Goal: Task Accomplishment & Management: Use online tool/utility

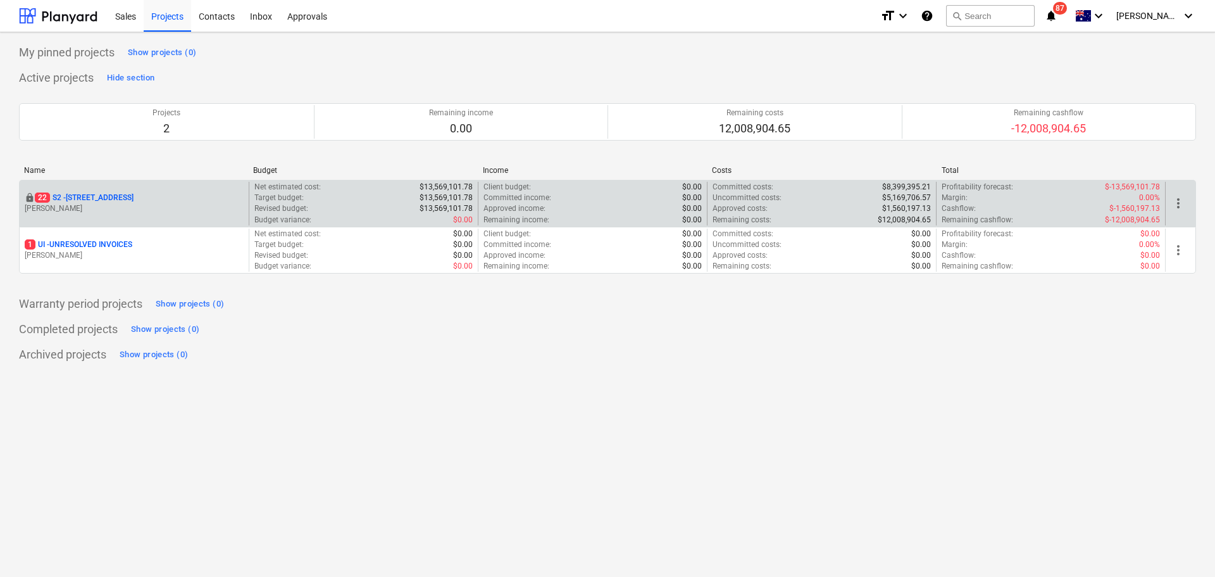
click at [162, 213] on p "M. Lebon" at bounding box center [134, 208] width 219 height 11
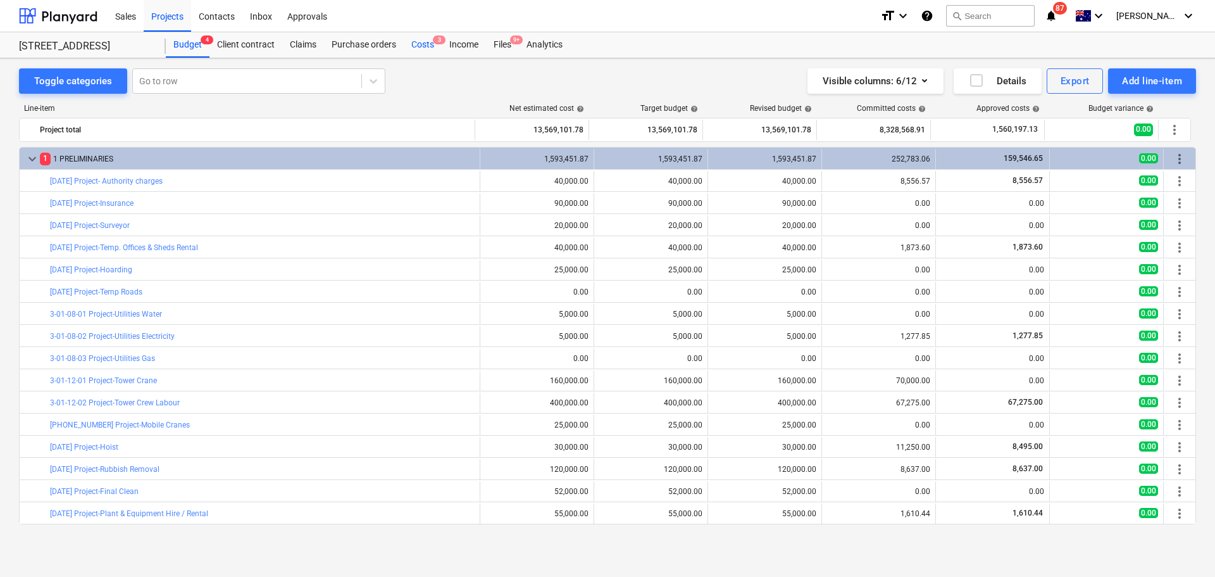
click at [423, 45] on div "Costs 3" at bounding box center [423, 44] width 38 height 25
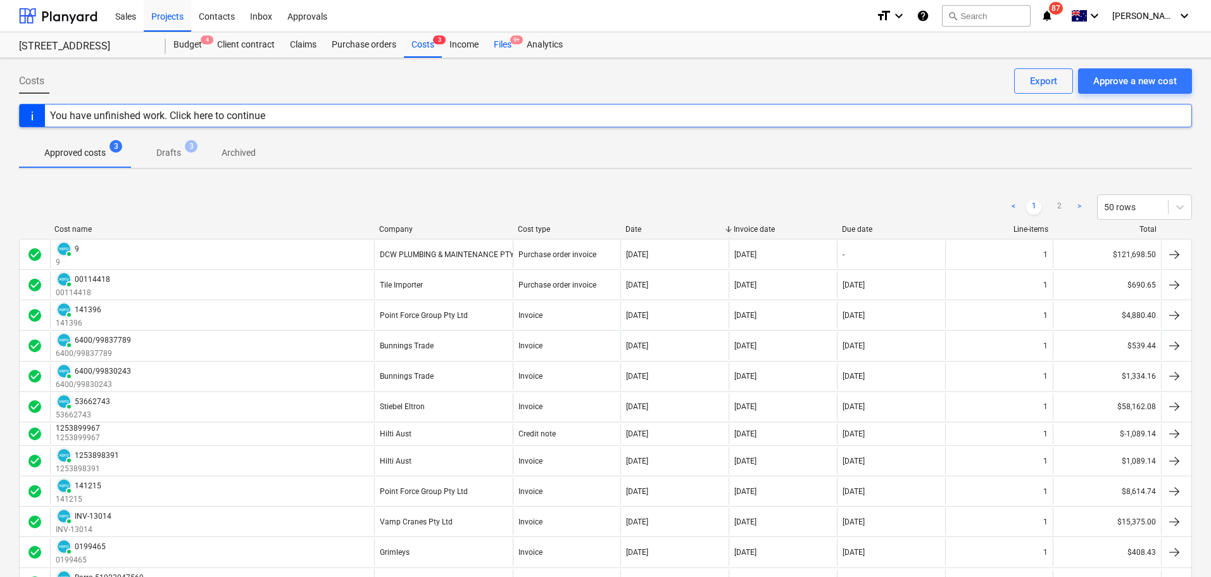
click at [497, 41] on div "Files 9+" at bounding box center [502, 44] width 33 height 25
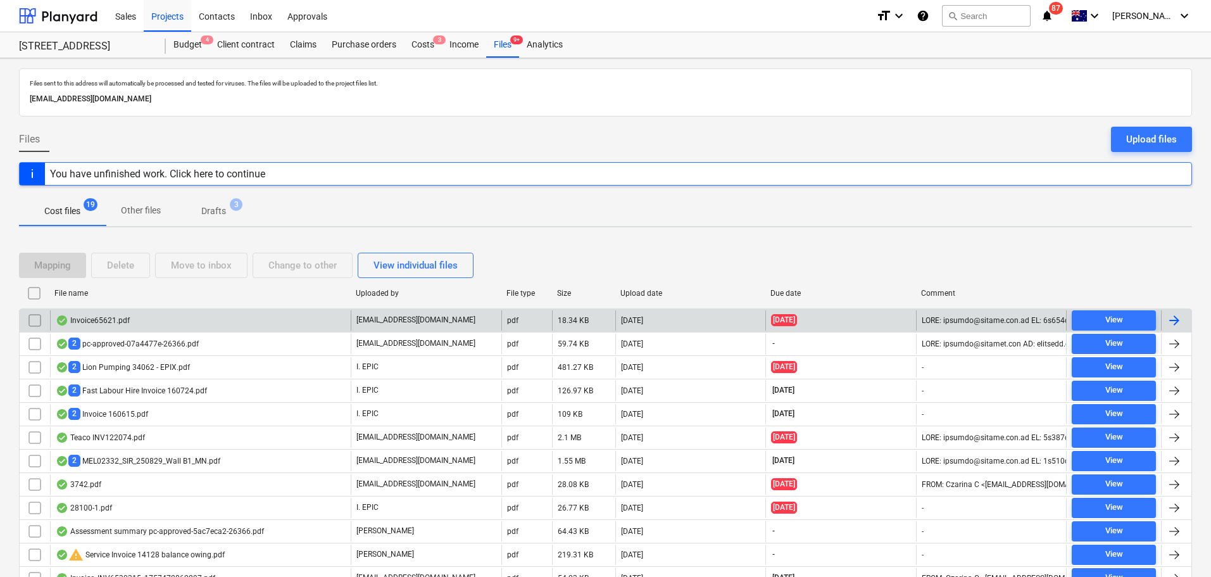
click at [258, 317] on div "Invoice65621.pdf" at bounding box center [200, 320] width 301 height 20
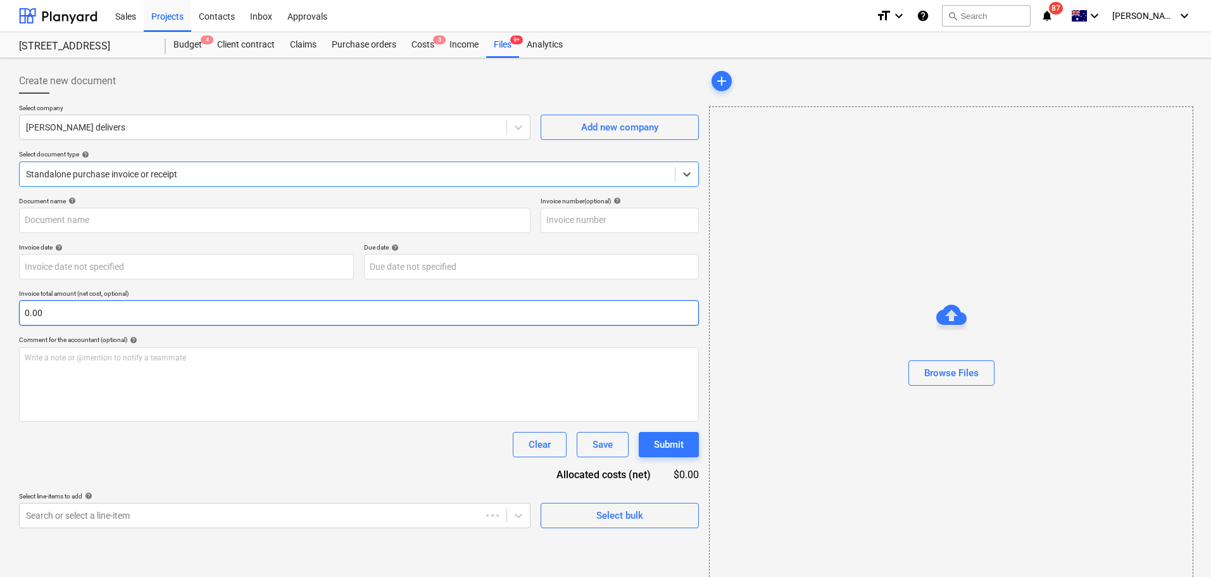
type input "65621"
type input "04 Sep 2025"
